Goal: Information Seeking & Learning: Learn about a topic

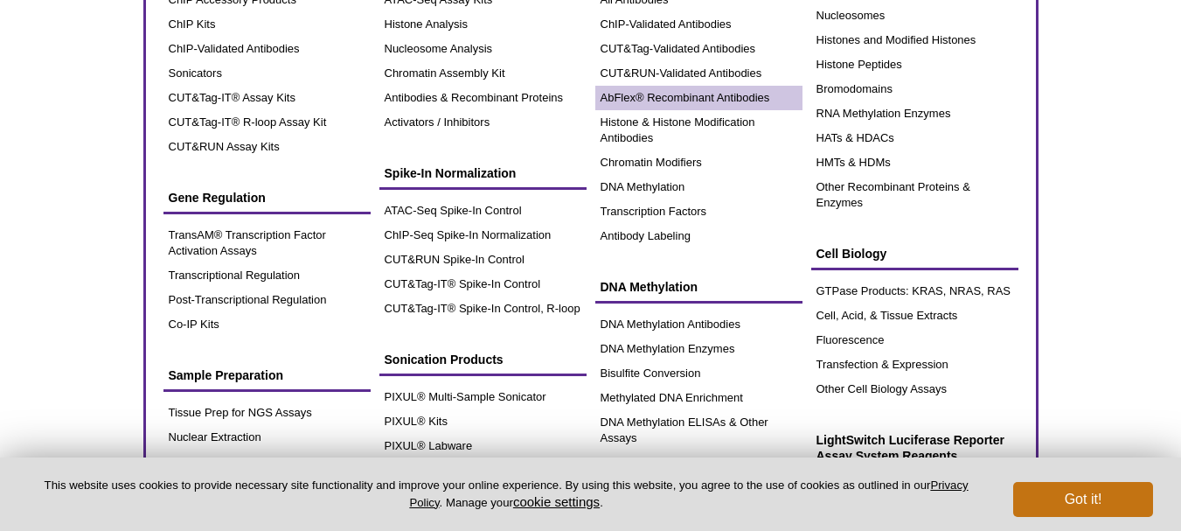
scroll to position [175, 0]
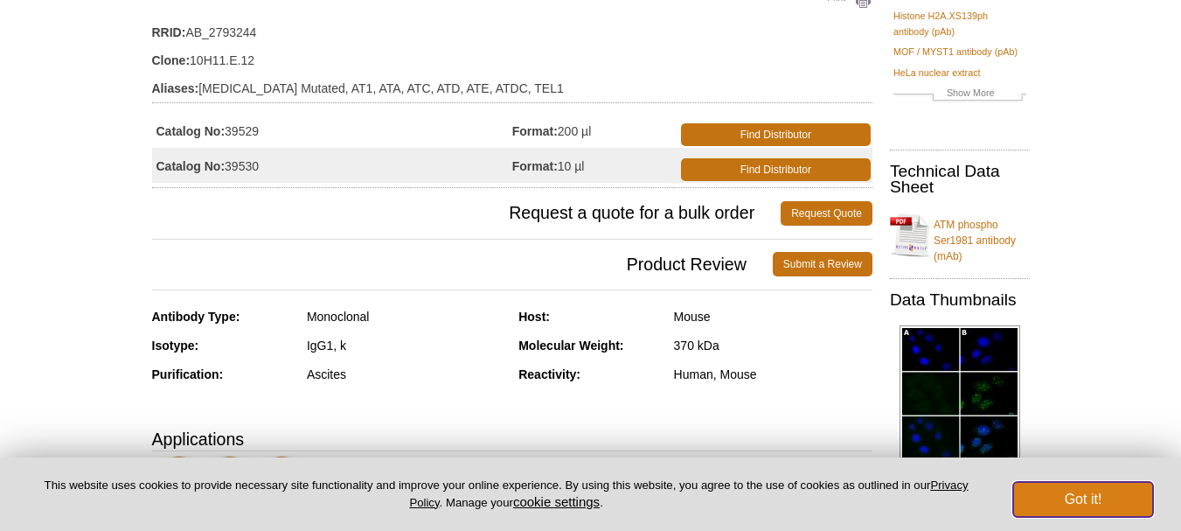
click at [1050, 506] on button "Got it!" at bounding box center [1083, 499] width 140 height 35
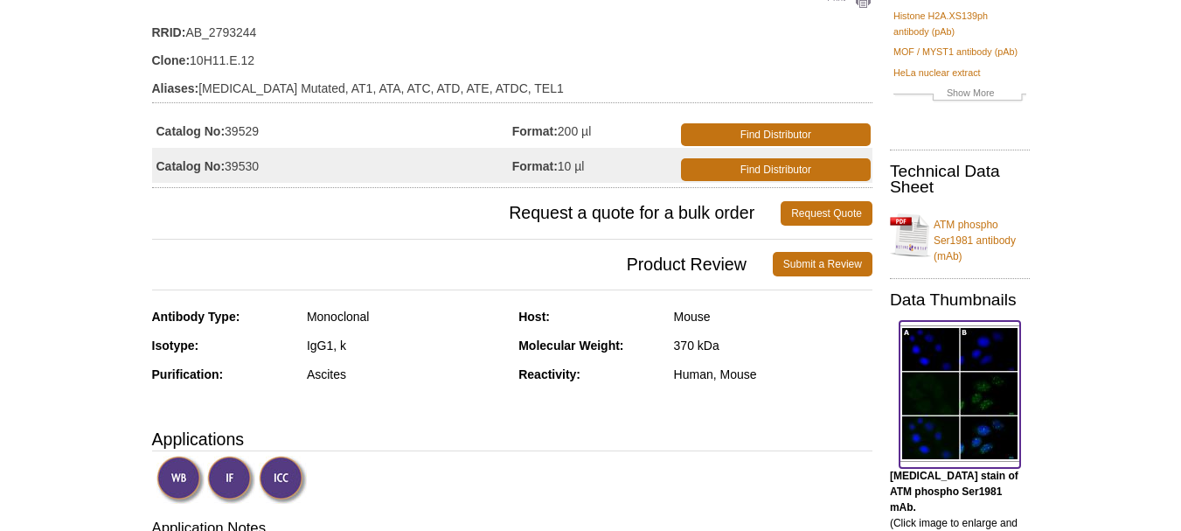
click at [966, 386] on img at bounding box center [960, 393] width 121 height 136
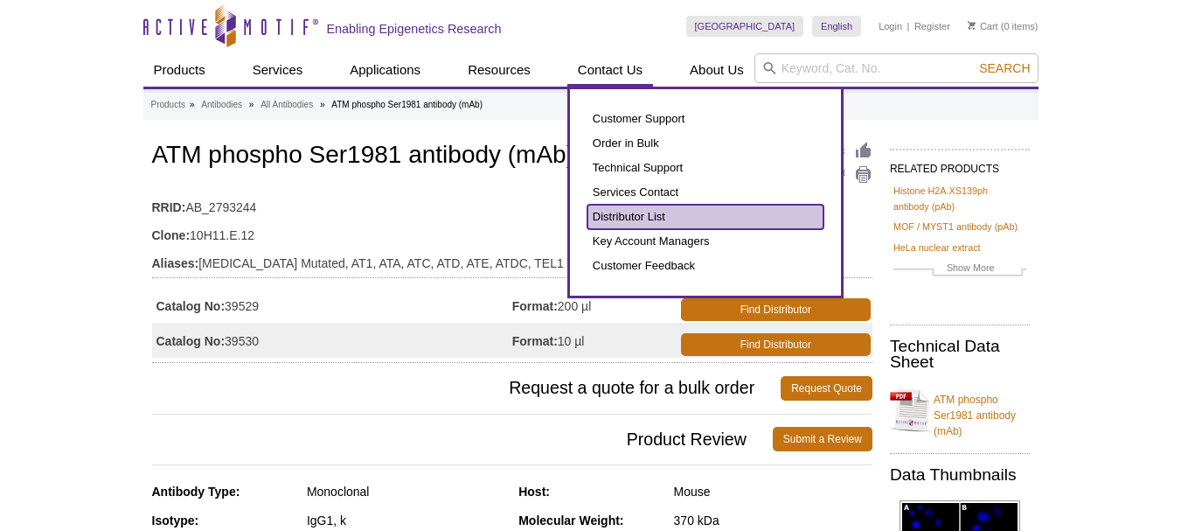
click at [636, 211] on link "Distributor List" at bounding box center [706, 217] width 236 height 24
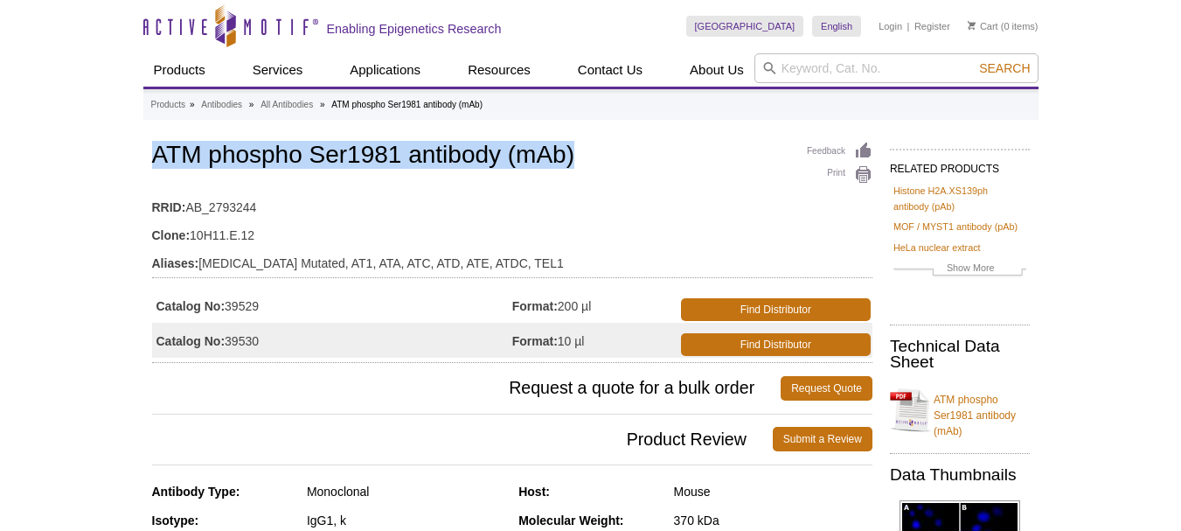
drag, startPoint x: 140, startPoint y: 152, endPoint x: 585, endPoint y: 162, distance: 445.2
copy h1 "ATM phospho Ser1981 antibody (mAb)"
drag, startPoint x: 230, startPoint y: 305, endPoint x: 274, endPoint y: 311, distance: 44.1
click at [272, 310] on td "Catalog No: 39529" at bounding box center [332, 305] width 360 height 35
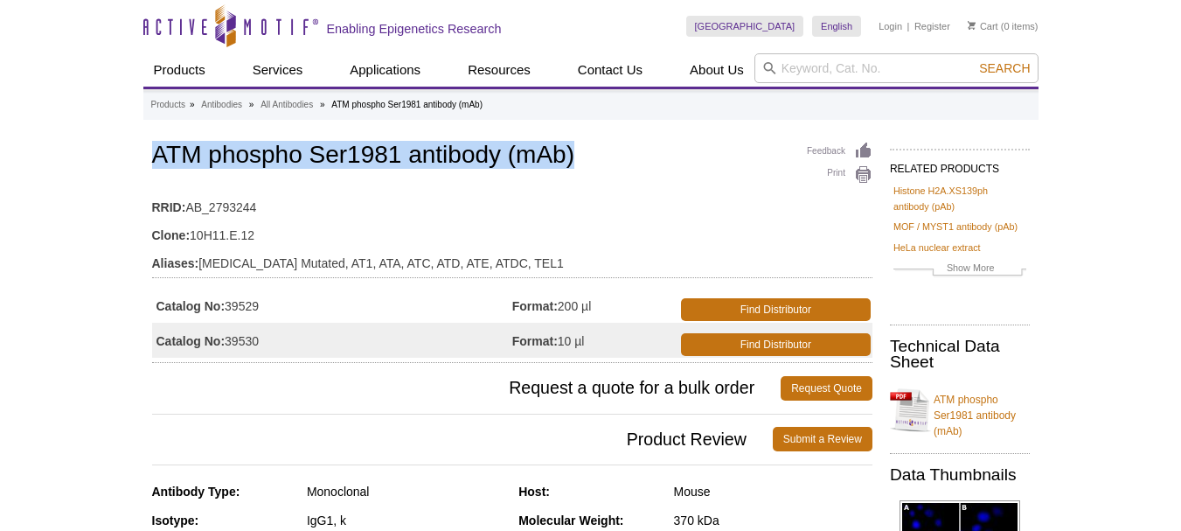
copy td "39529"
click at [946, 409] on link "ATM phospho Ser1981 antibody (mAb)" at bounding box center [960, 410] width 140 height 58
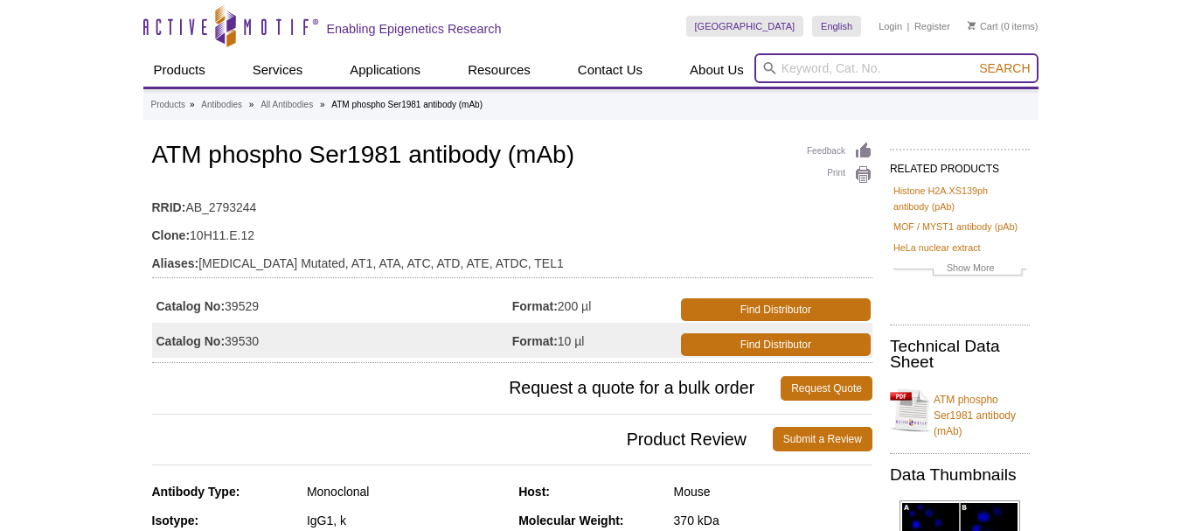
click at [818, 65] on input "search" at bounding box center [897, 68] width 284 height 30
type input "gamma h2ax"
click at [974, 60] on button "Search" at bounding box center [1004, 68] width 61 height 16
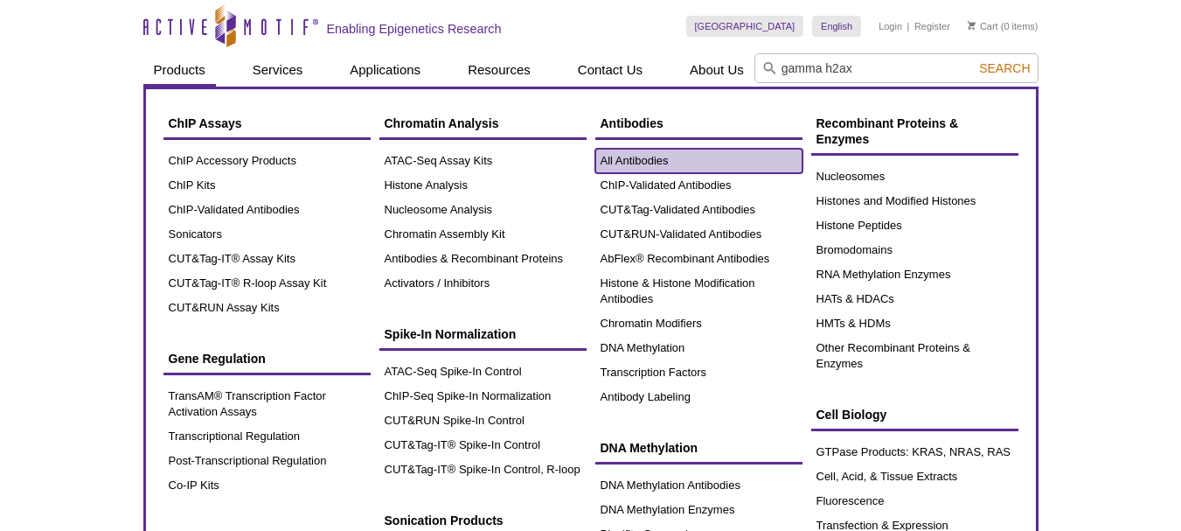
click at [621, 160] on link "All Antibodies" at bounding box center [698, 161] width 207 height 24
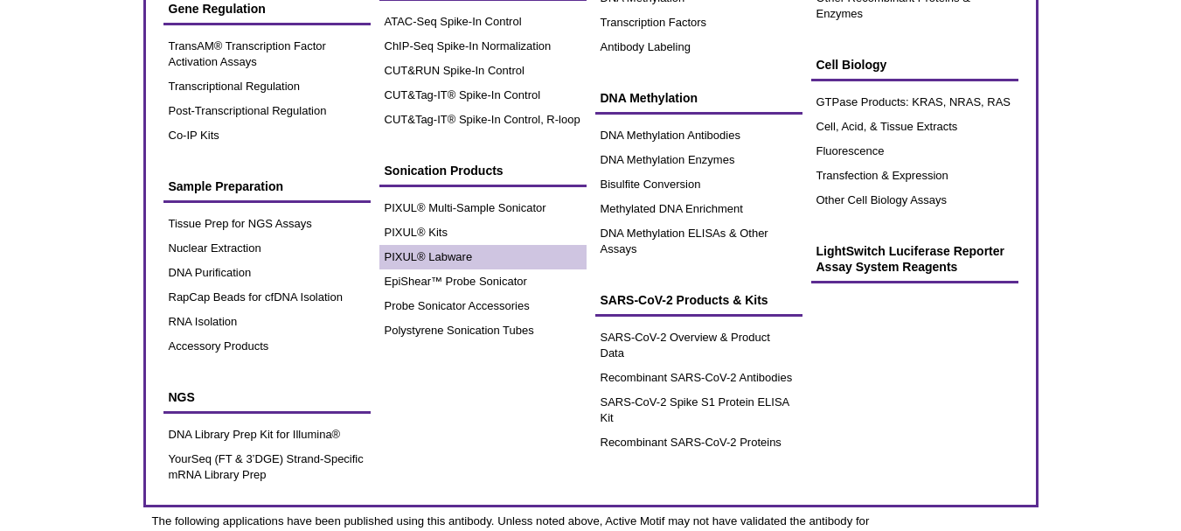
scroll to position [262, 0]
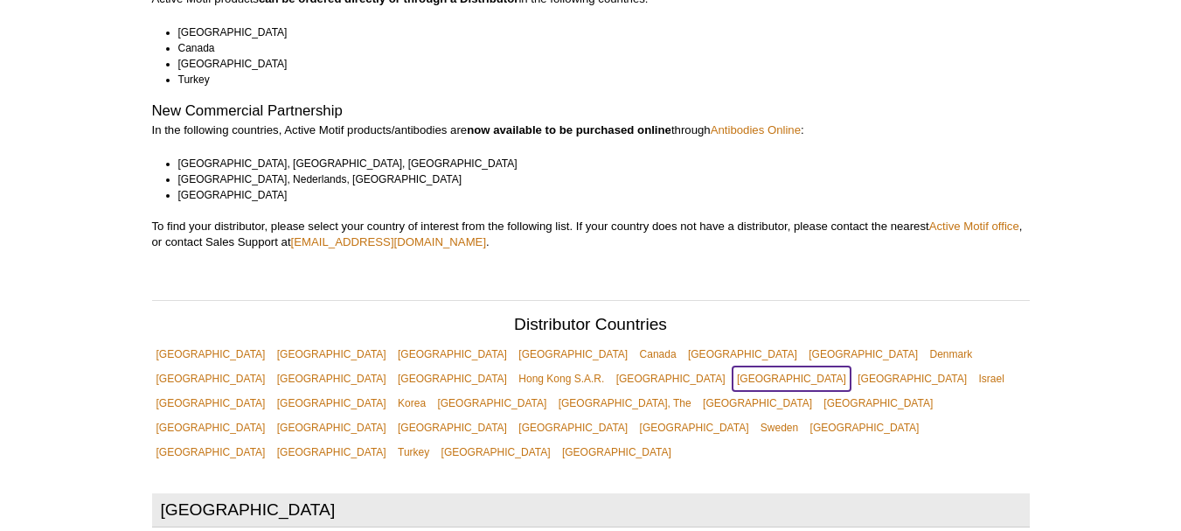
click at [851, 366] on link "[GEOGRAPHIC_DATA]" at bounding box center [792, 378] width 118 height 24
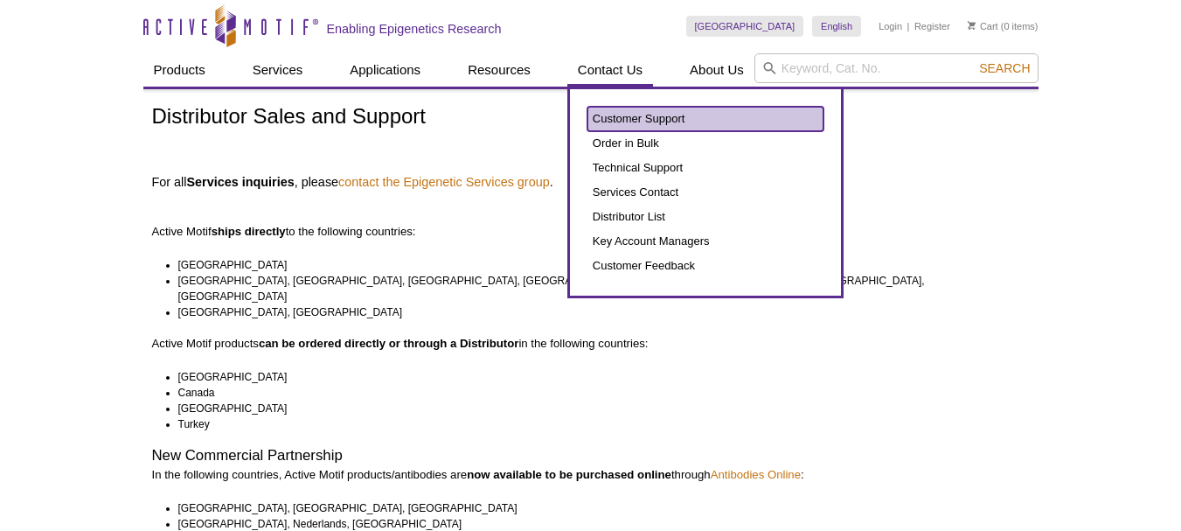
click at [637, 115] on link "Customer Support" at bounding box center [706, 119] width 236 height 24
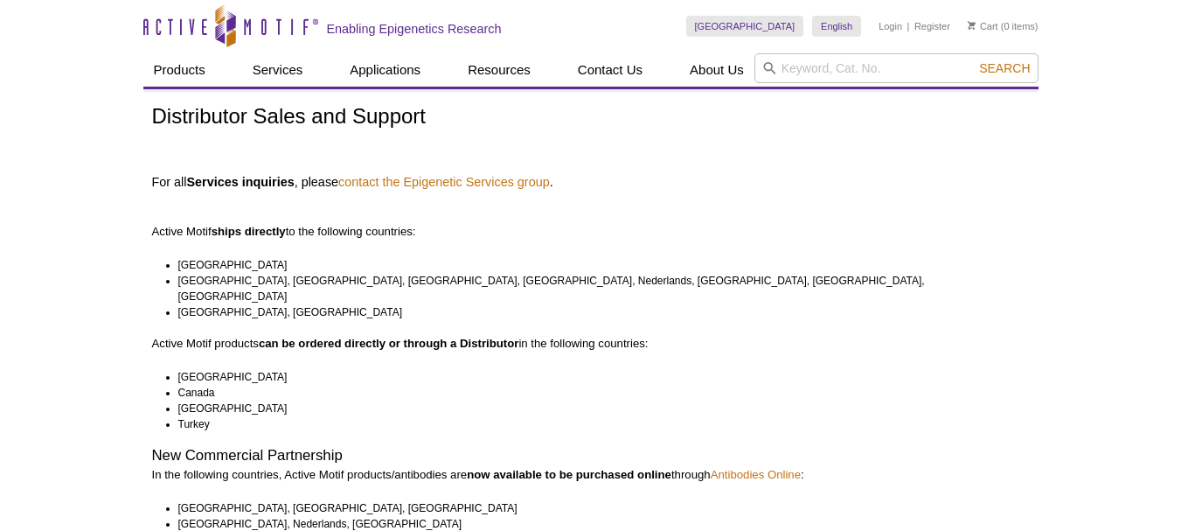
scroll to position [371, 0]
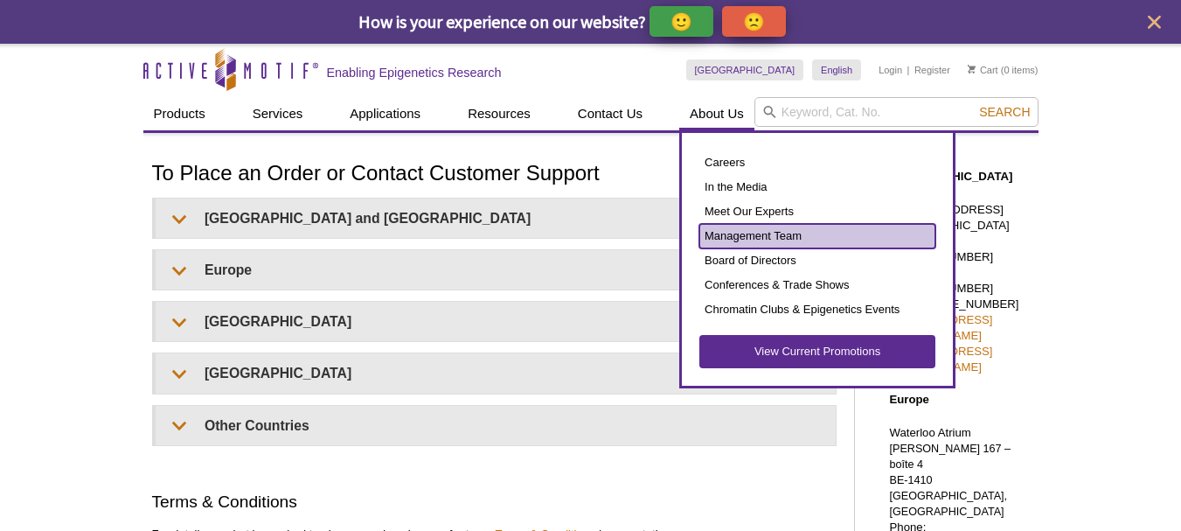
click at [747, 233] on link "Management Team" at bounding box center [818, 236] width 236 height 24
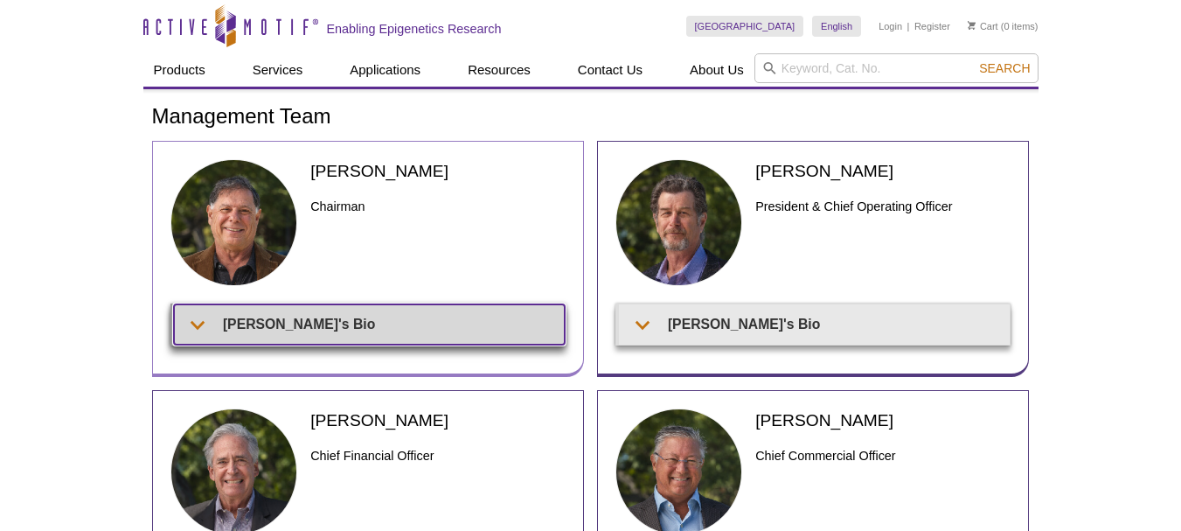
click at [208, 324] on summary "[PERSON_NAME]'s Bio" at bounding box center [369, 323] width 391 height 39
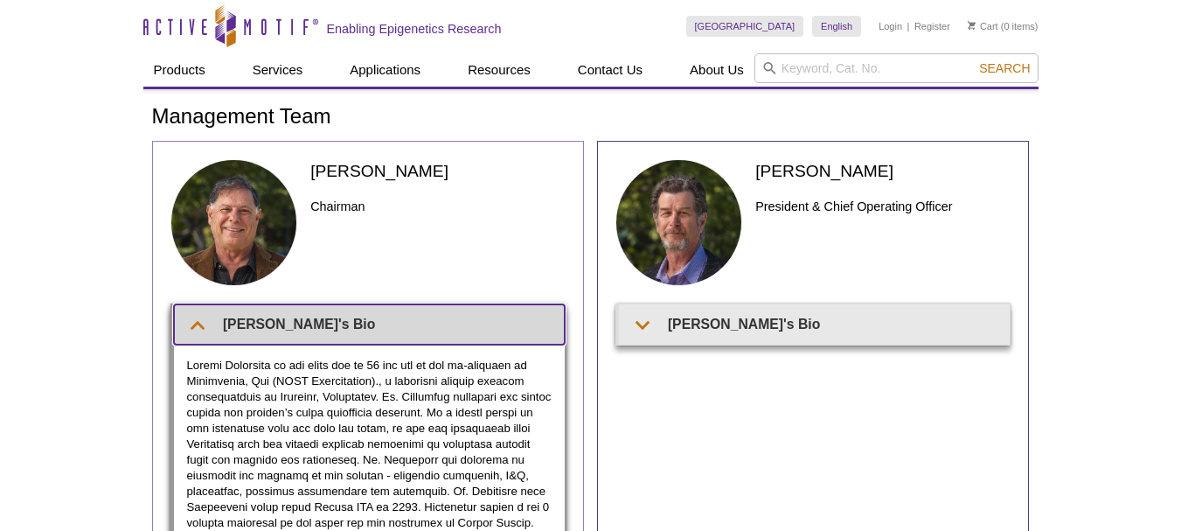
click at [208, 324] on summary "[PERSON_NAME]'s Bio" at bounding box center [369, 323] width 391 height 39
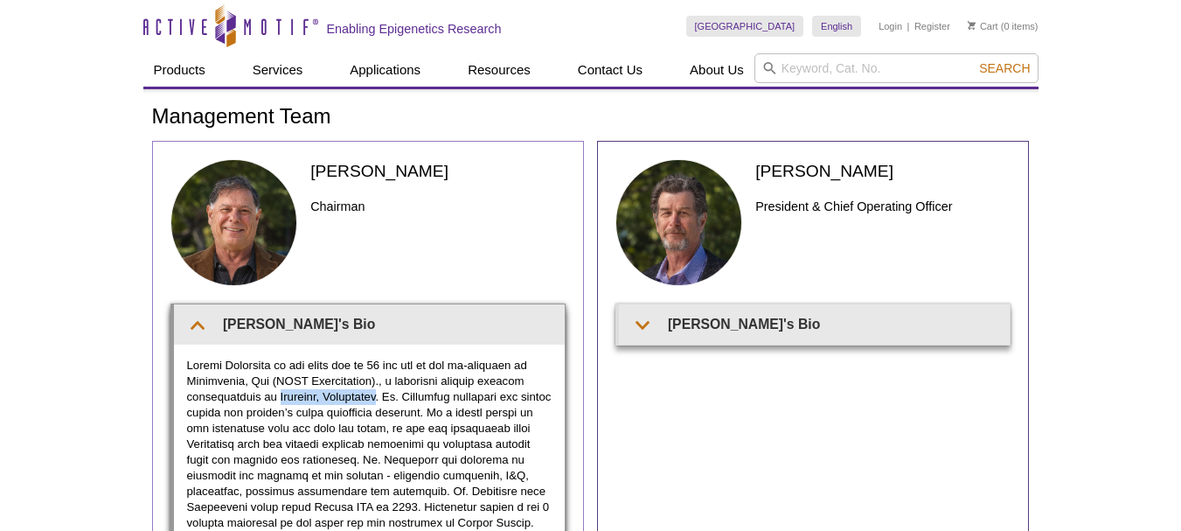
drag, startPoint x: 278, startPoint y: 397, endPoint x: 378, endPoint y: 394, distance: 99.7
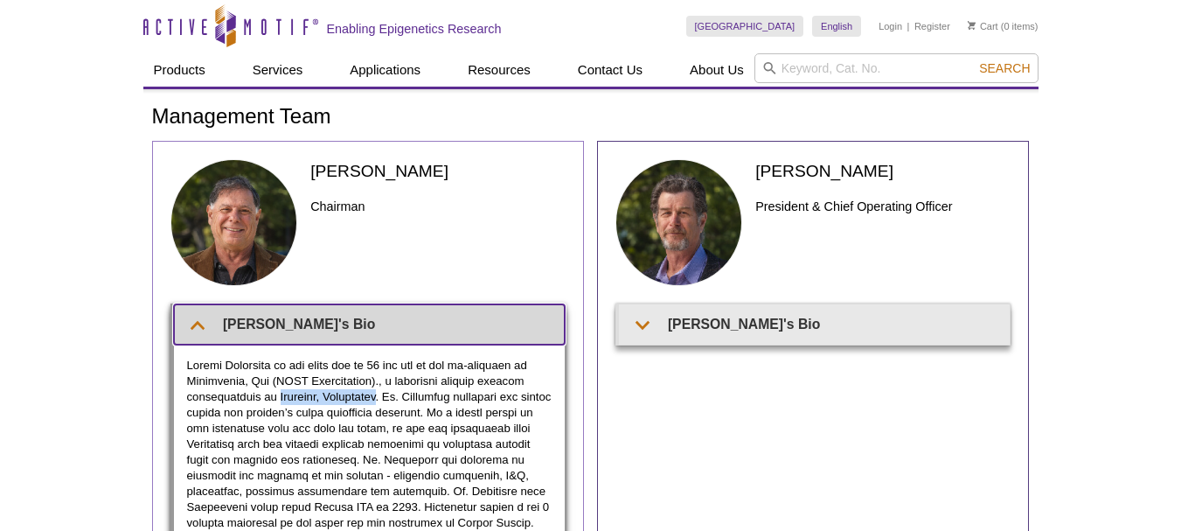
click at [361, 338] on summary "Joe's Bio" at bounding box center [369, 323] width 391 height 39
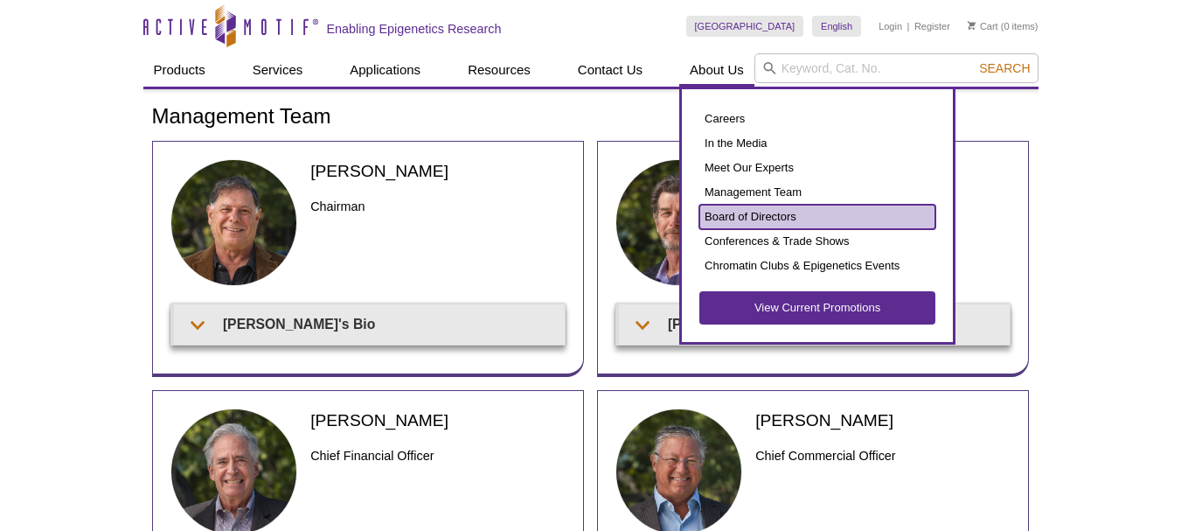
click at [736, 209] on link "Board of Directors" at bounding box center [818, 217] width 236 height 24
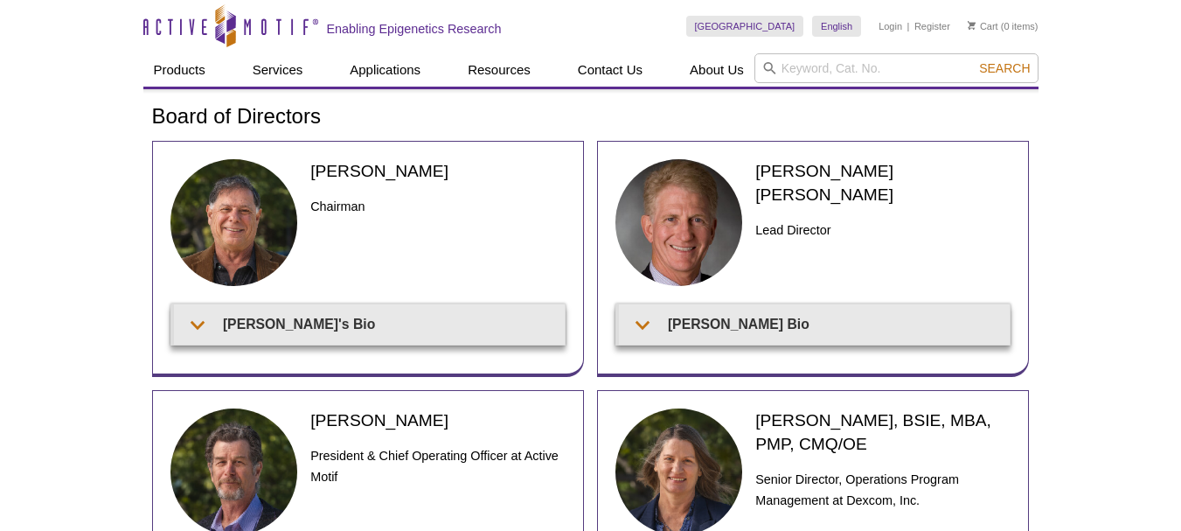
drag, startPoint x: 68, startPoint y: 314, endPoint x: 53, endPoint y: 351, distance: 39.6
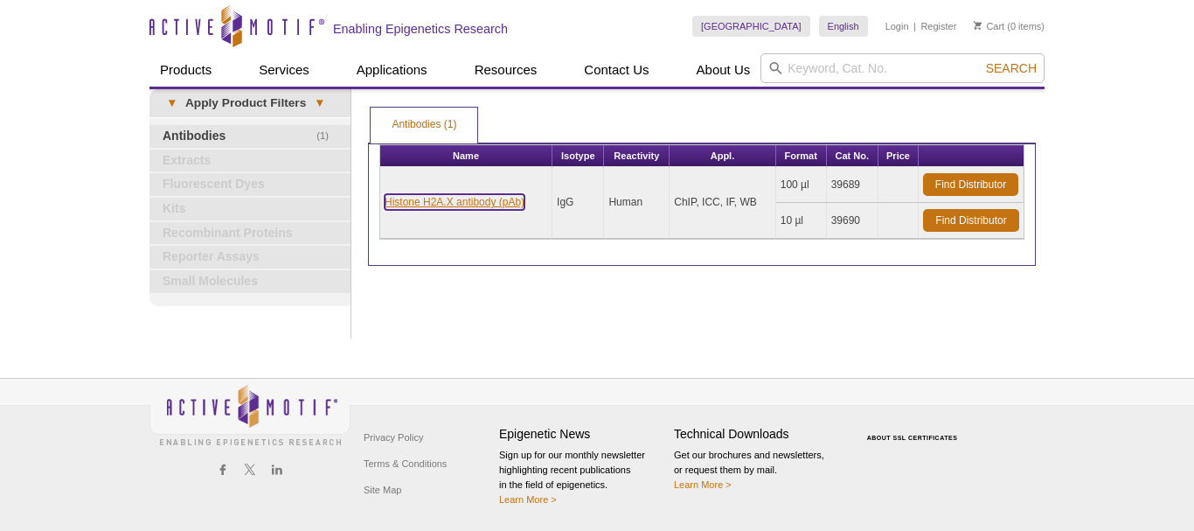
click at [438, 199] on link "Histone H2A.X antibody (pAb)" at bounding box center [455, 202] width 140 height 16
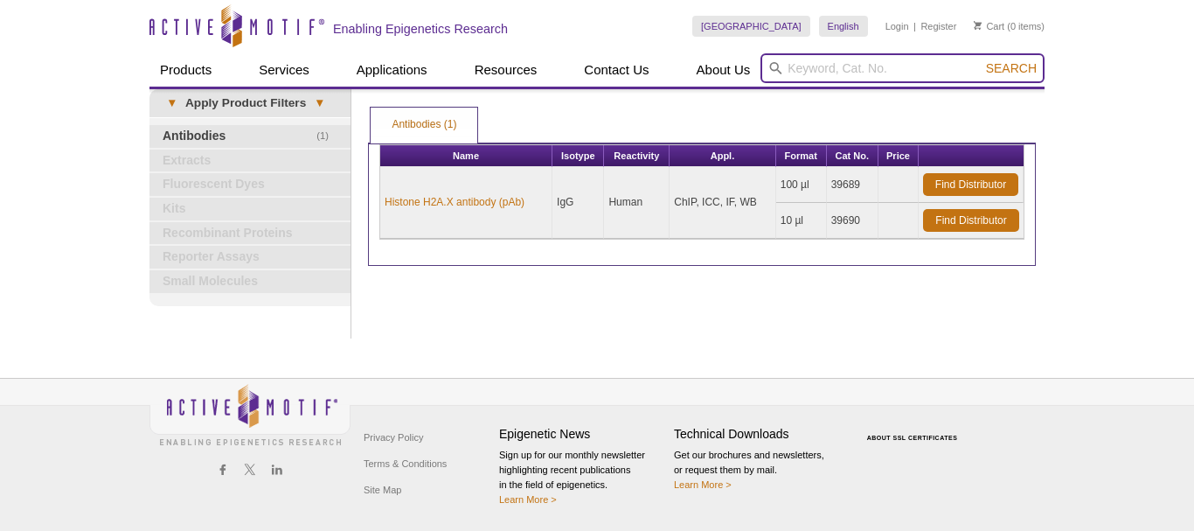
click at [793, 64] on input "search" at bounding box center [903, 68] width 284 height 30
type input "gamma h2ax"
click at [981, 60] on button "Search" at bounding box center [1011, 68] width 61 height 16
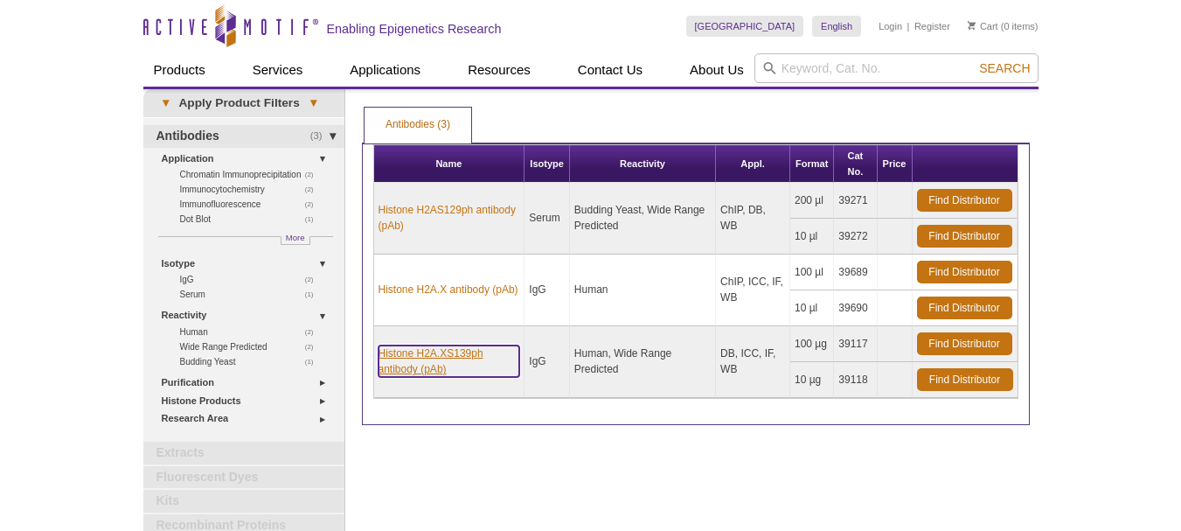
click at [416, 355] on link "Histone H2A.XS139ph antibody (pAb)" at bounding box center [450, 360] width 142 height 31
click at [582, 120] on ul "Antibodies (3)" at bounding box center [696, 124] width 668 height 38
